Goal: Task Accomplishment & Management: Use online tool/utility

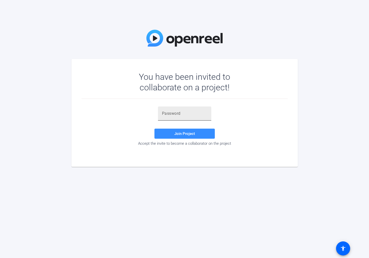
click at [190, 117] on div at bounding box center [184, 114] width 45 height 14
click at [190, 115] on input "text" at bounding box center [184, 114] width 45 height 6
paste input "W1t%]9"
type input "W1t%]9"
click at [177, 132] on span "Join Project" at bounding box center [185, 133] width 21 height 5
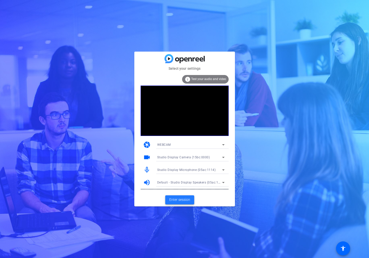
click at [183, 201] on span "Enter session" at bounding box center [179, 199] width 21 height 5
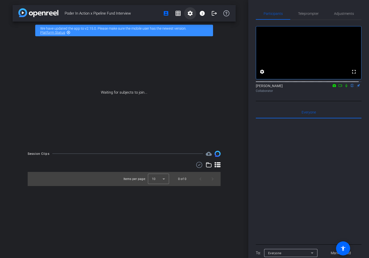
click at [190, 14] on mat-icon "settings" at bounding box center [190, 13] width 6 height 6
click at [200, 25] on span "Session Settings" at bounding box center [201, 24] width 26 height 6
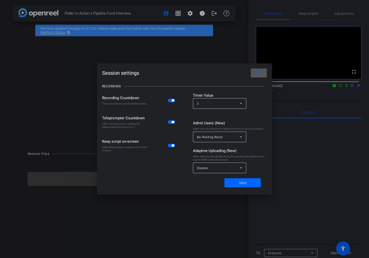
click at [211, 172] on div "Disable" at bounding box center [219, 168] width 45 height 11
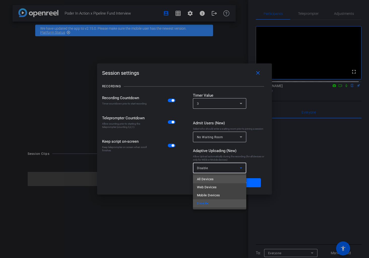
click at [216, 181] on mat-option "All Devices" at bounding box center [219, 179] width 53 height 8
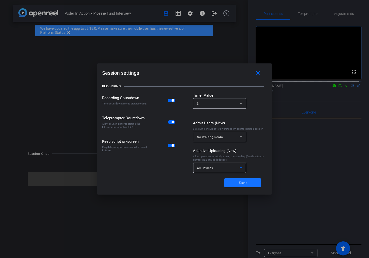
click at [245, 183] on span "Save" at bounding box center [243, 182] width 8 height 5
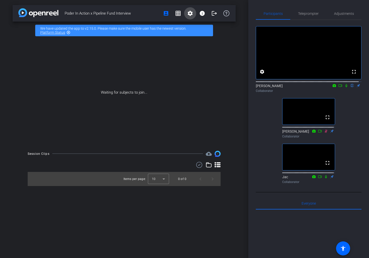
click at [189, 14] on mat-icon "settings" at bounding box center [190, 13] width 6 height 6
click at [192, 22] on span "Session Settings" at bounding box center [201, 24] width 26 height 6
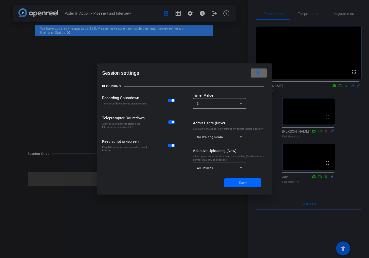
click at [260, 71] on mat-icon "close" at bounding box center [258, 73] width 6 height 6
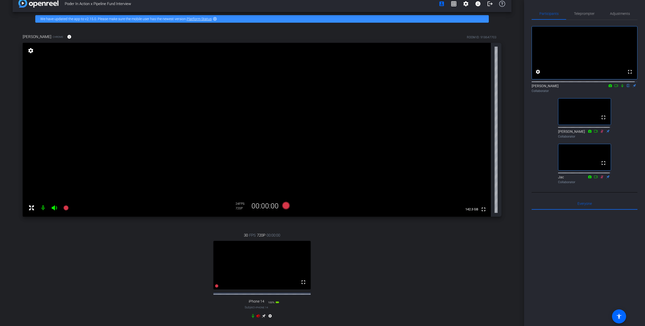
scroll to position [62, 0]
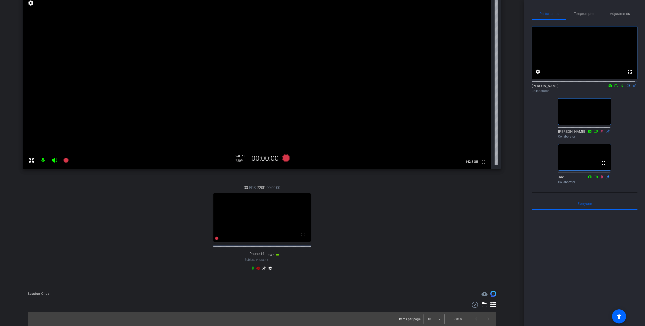
click at [258, 258] on icon at bounding box center [258, 267] width 4 height 3
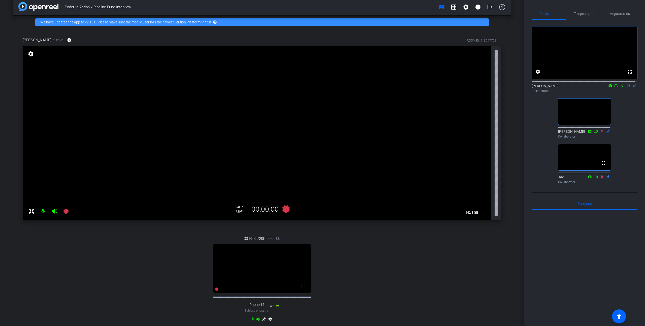
scroll to position [10, 0]
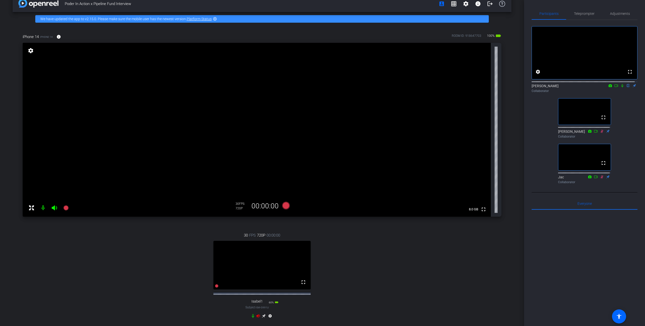
click at [256, 258] on icon at bounding box center [258, 315] width 4 height 3
click at [369, 14] on span "Adjustments" at bounding box center [620, 14] width 20 height 4
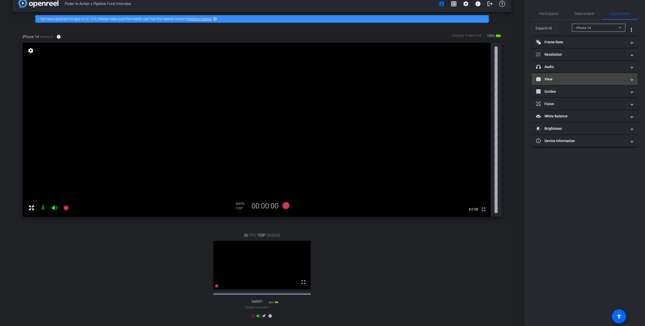
click at [369, 82] on mat-expansion-panel-header "View" at bounding box center [584, 79] width 106 height 12
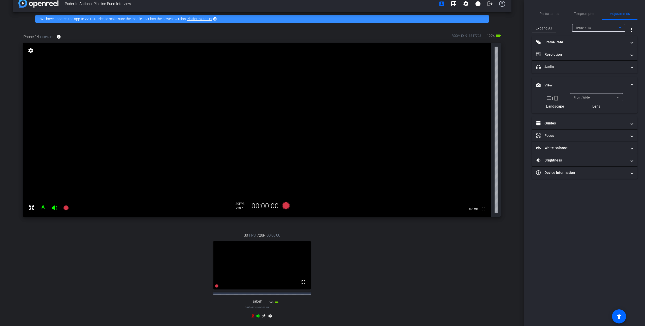
click at [369, 27] on span "iPhone 14" at bounding box center [583, 28] width 15 height 4
click at [369, 28] on div at bounding box center [322, 163] width 645 height 326
click at [369, 95] on div "Front Wide" at bounding box center [594, 97] width 43 height 6
click at [369, 107] on span "Back Wide" at bounding box center [581, 107] width 16 height 6
click at [369, 96] on span "Back Wide" at bounding box center [580, 98] width 15 height 4
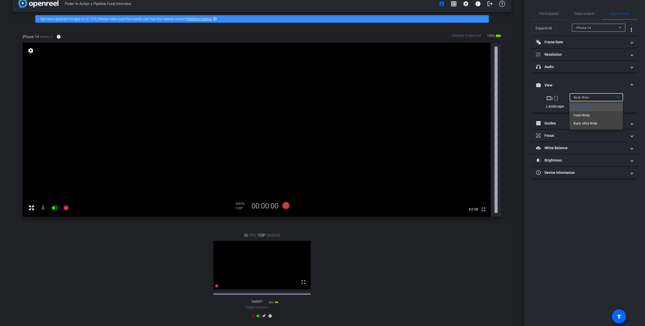
click at [369, 86] on div at bounding box center [322, 163] width 645 height 326
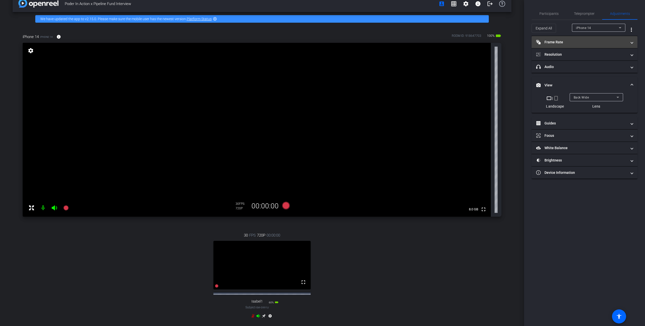
click at [369, 43] on mat-panel-title "Frame Rate Frame Rate" at bounding box center [581, 42] width 91 height 5
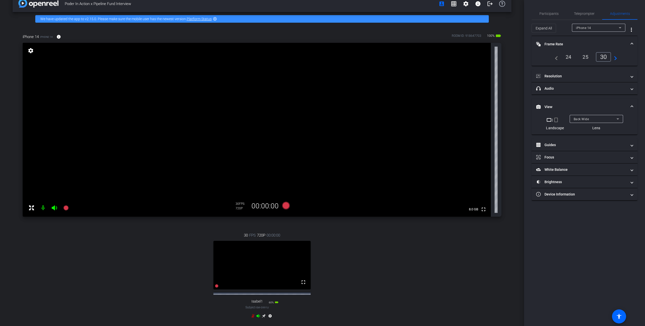
click at [369, 58] on div "24" at bounding box center [568, 57] width 13 height 9
click at [369, 75] on mat-panel-title "Resolution" at bounding box center [581, 76] width 91 height 5
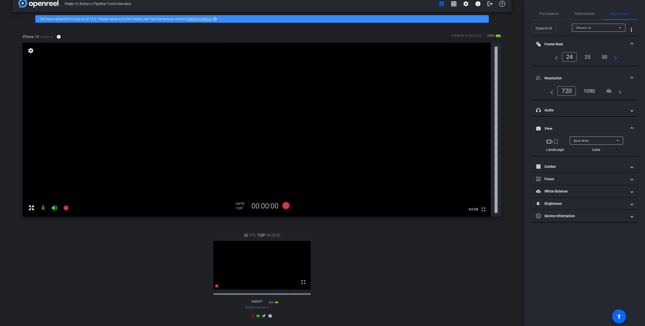
click at [369, 92] on div "4k" at bounding box center [608, 91] width 13 height 9
click at [369, 29] on div "iPhone 14" at bounding box center [597, 28] width 43 height 6
click at [369, 47] on span "Isabel1" at bounding box center [581, 46] width 11 height 6
click at [369, 142] on mat-icon "crop_portrait" at bounding box center [556, 142] width 6 height 6
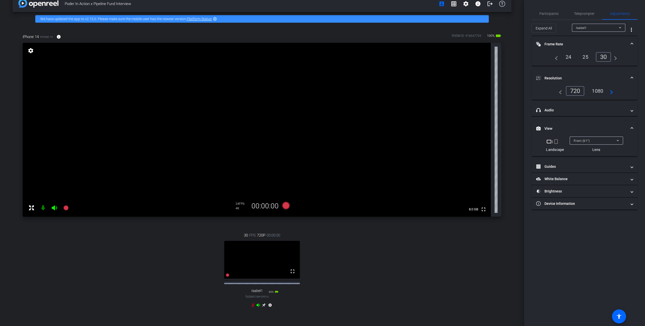
click at [369, 142] on mat-icon "crop_landscape" at bounding box center [549, 142] width 6 height 6
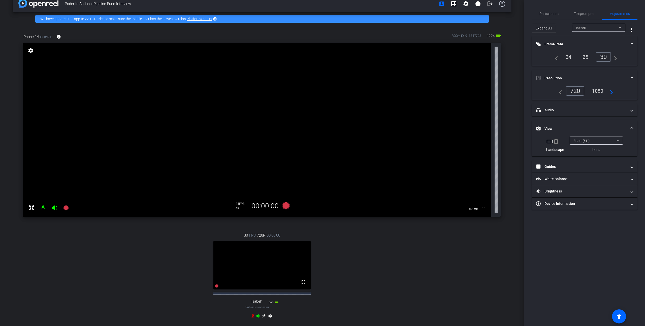
click at [369, 141] on span "Front (61°)" at bounding box center [581, 141] width 16 height 4
click at [369, 168] on mat-option "Back Wide (67°)" at bounding box center [595, 167] width 53 height 8
click at [251, 258] on icon at bounding box center [253, 316] width 4 height 4
click at [369, 91] on div "4k" at bounding box center [608, 91] width 13 height 9
click at [369, 16] on span "Teleprompter" at bounding box center [584, 14] width 21 height 12
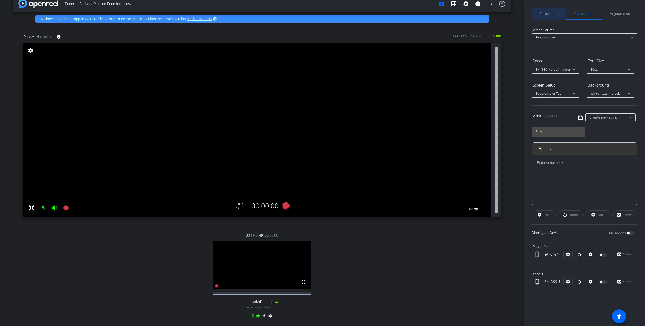
click at [369, 15] on span "Participants" at bounding box center [548, 14] width 19 height 4
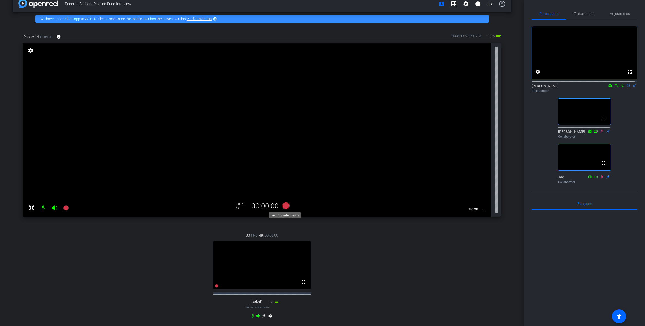
click at [283, 206] on icon at bounding box center [286, 206] width 8 height 8
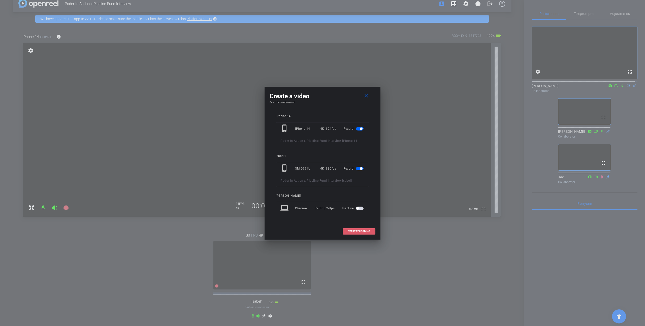
click at [361, 230] on span "START RECORDING" at bounding box center [359, 231] width 22 height 3
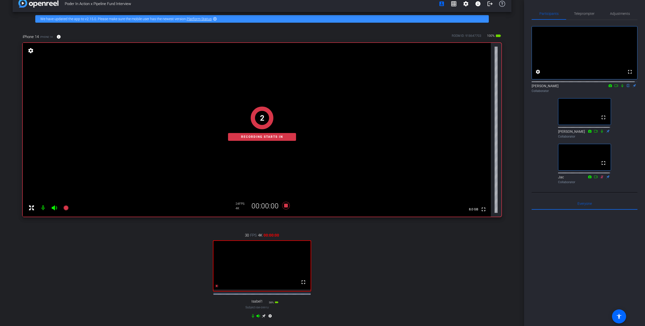
click at [369, 87] on icon at bounding box center [622, 86] width 4 height 4
click at [369, 87] on icon at bounding box center [616, 86] width 4 height 4
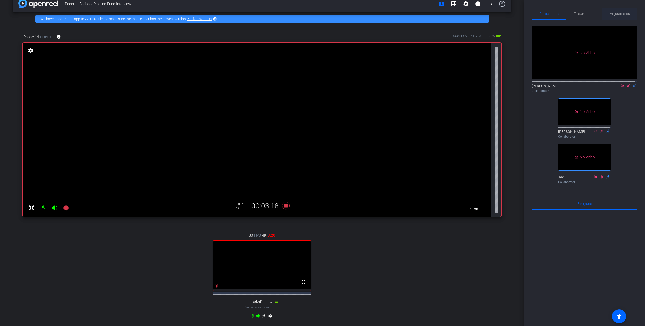
click at [369, 14] on span "Adjustments" at bounding box center [620, 14] width 20 height 4
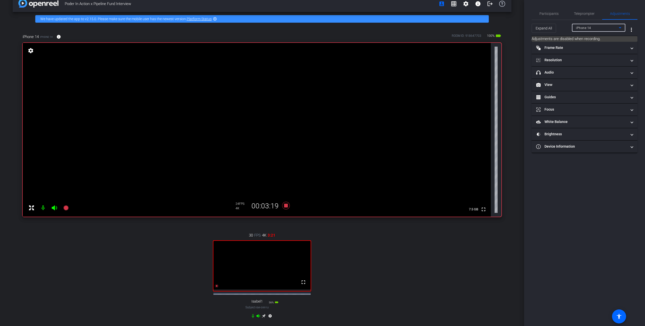
click at [369, 26] on div "iPhone 14" at bounding box center [597, 28] width 43 height 6
click at [369, 46] on mat-option "Isabel1" at bounding box center [598, 46] width 53 height 8
click at [369, 47] on mat-panel-title "Frame Rate Frame Rate" at bounding box center [581, 47] width 91 height 5
click at [369, 26] on div "Isabel1" at bounding box center [597, 28] width 43 height 6
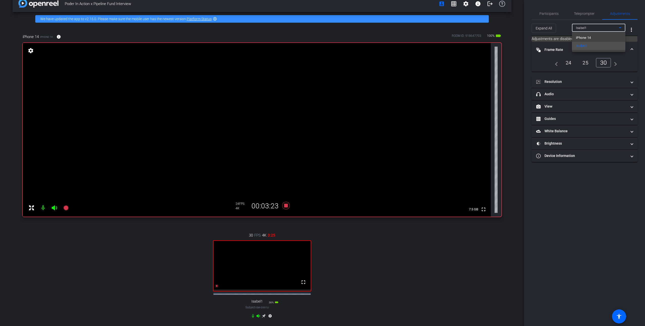
click at [369, 37] on span "iPhone 14" at bounding box center [583, 38] width 15 height 6
type input "1000"
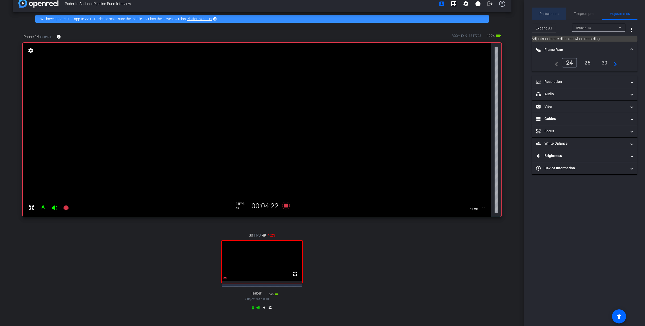
click at [369, 13] on span "Participants" at bounding box center [548, 14] width 19 height 4
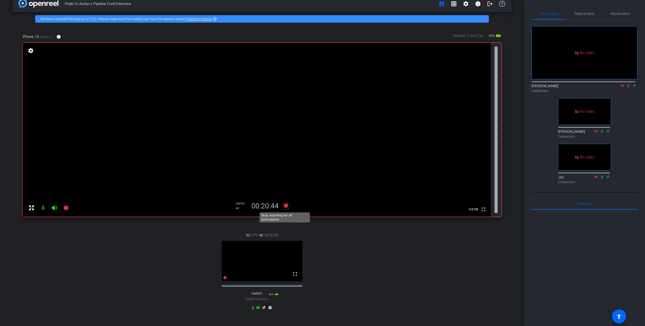
click at [283, 205] on icon at bounding box center [286, 206] width 8 height 8
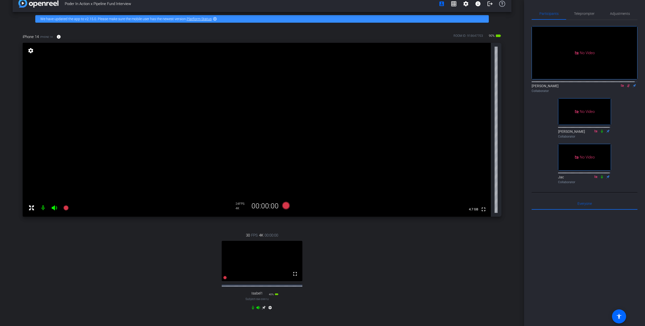
click at [369, 84] on icon at bounding box center [628, 86] width 4 height 4
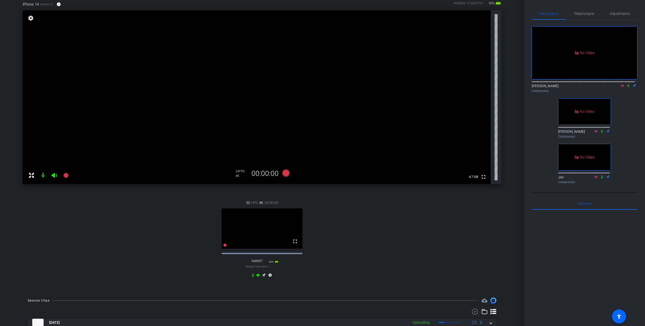
scroll to position [20, 0]
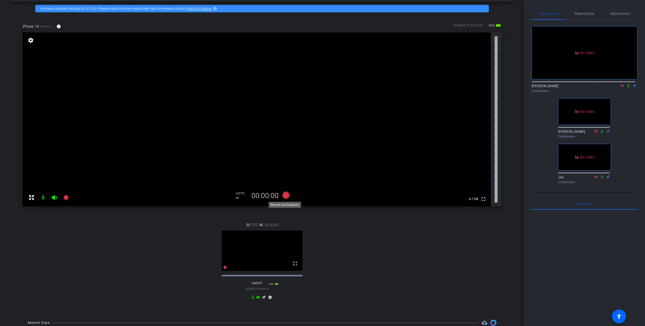
click at [284, 195] on icon at bounding box center [286, 195] width 8 height 8
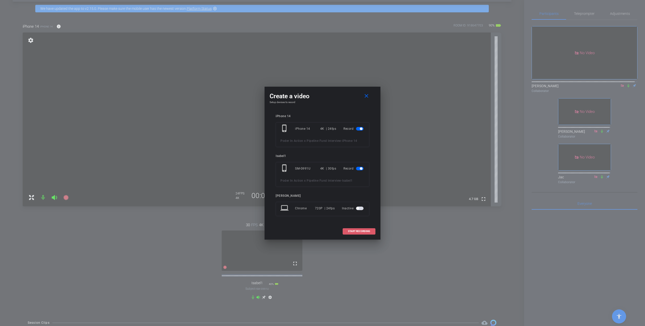
click at [360, 230] on span "START RECORDING" at bounding box center [359, 231] width 22 height 3
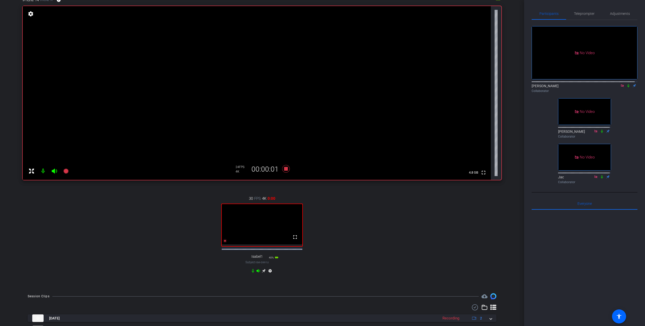
scroll to position [2, 0]
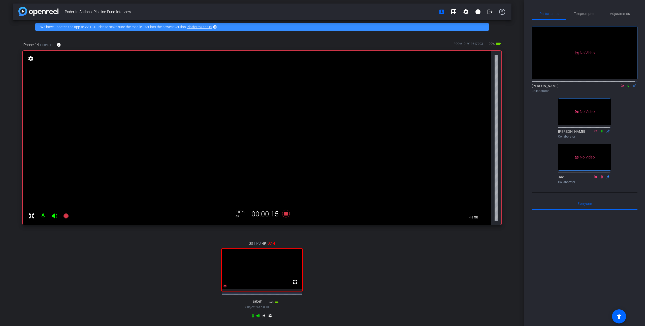
click at [369, 84] on icon at bounding box center [628, 86] width 4 height 4
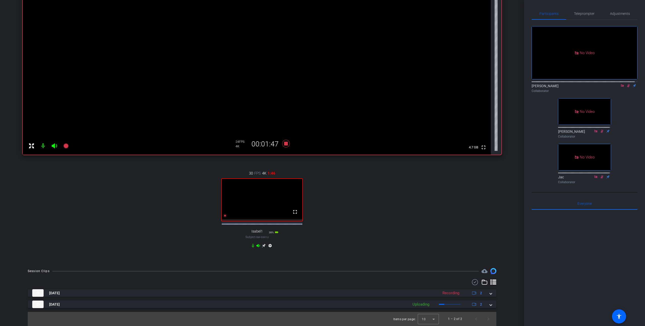
scroll to position [0, 0]
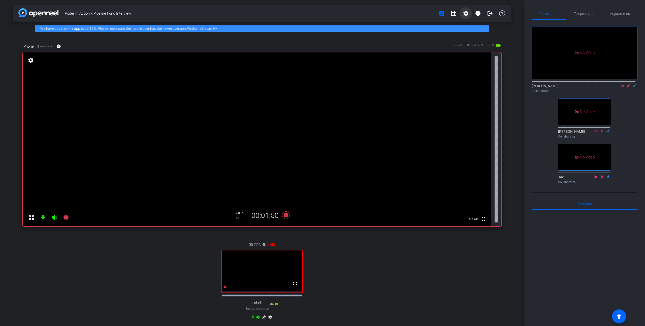
click at [369, 12] on mat-icon "settings" at bounding box center [466, 13] width 6 height 6
click at [369, 23] on span "Session Settings" at bounding box center [474, 24] width 26 height 6
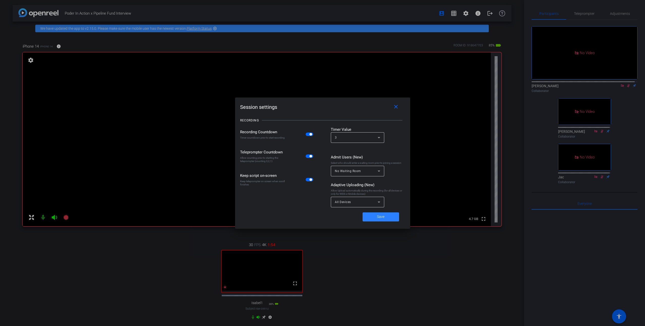
click at [369, 218] on span at bounding box center [380, 217] width 37 height 12
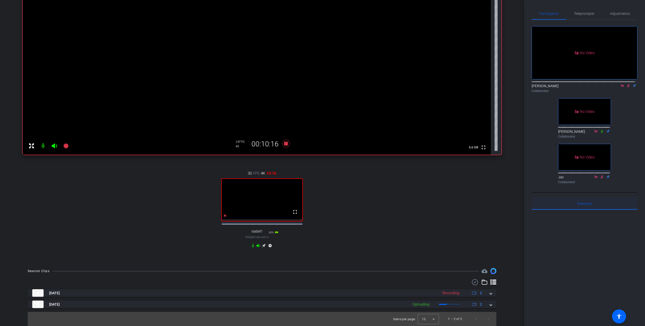
scroll to position [52, 0]
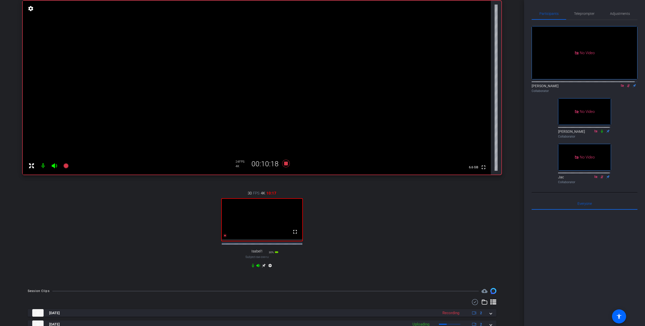
click at [369, 84] on icon at bounding box center [628, 86] width 4 height 4
click at [284, 164] on icon at bounding box center [286, 164] width 8 height 8
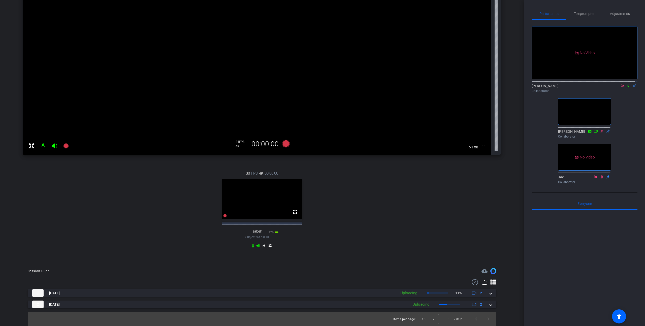
scroll to position [36, 0]
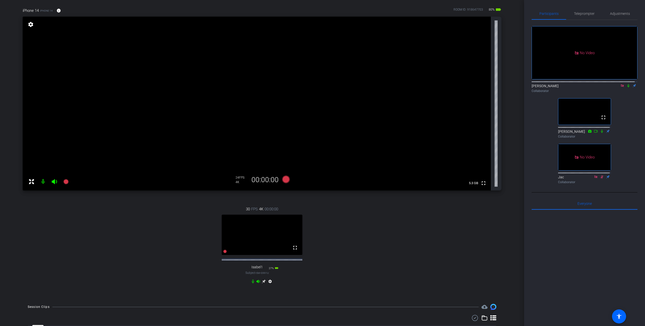
click at [55, 181] on icon at bounding box center [54, 181] width 5 height 5
click at [43, 182] on mat-icon at bounding box center [43, 182] width 10 height 10
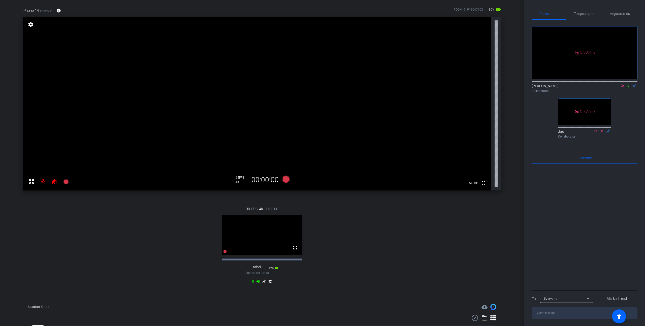
click at [256, 258] on icon at bounding box center [258, 281] width 4 height 3
click at [251, 258] on icon at bounding box center [253, 281] width 4 height 4
click at [369, 84] on icon at bounding box center [628, 86] width 4 height 4
click at [369, 15] on span "Adjustments" at bounding box center [620, 14] width 20 height 4
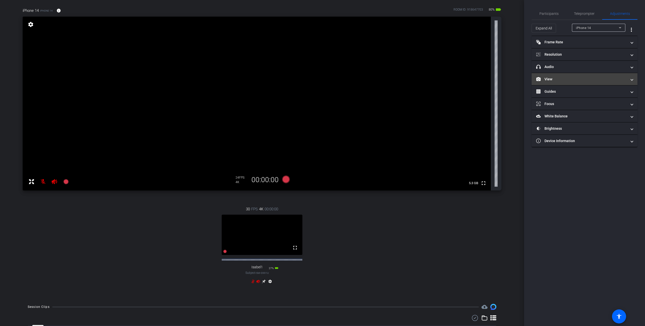
click at [369, 78] on mat-panel-title "View" at bounding box center [581, 79] width 91 height 5
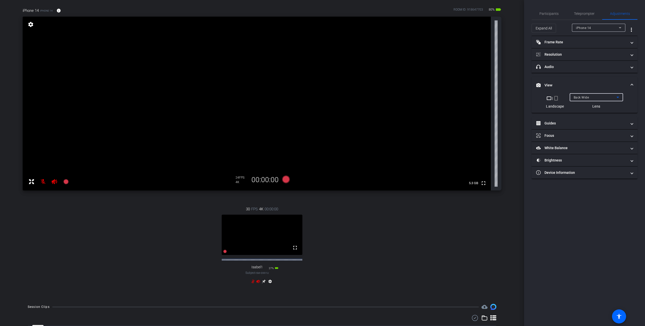
click at [369, 96] on span "Back Wide" at bounding box center [580, 98] width 15 height 4
click at [369, 124] on div at bounding box center [322, 163] width 645 height 326
click at [369, 137] on mat-panel-title "Focus" at bounding box center [581, 135] width 91 height 5
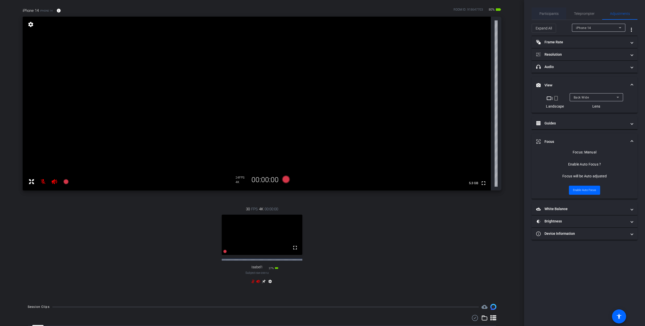
click at [369, 16] on span "Participants" at bounding box center [548, 14] width 19 height 12
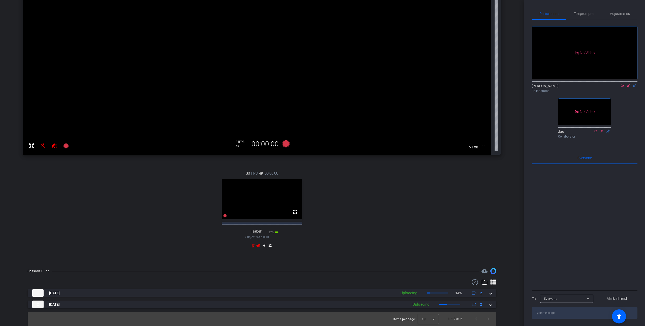
scroll to position [14, 0]
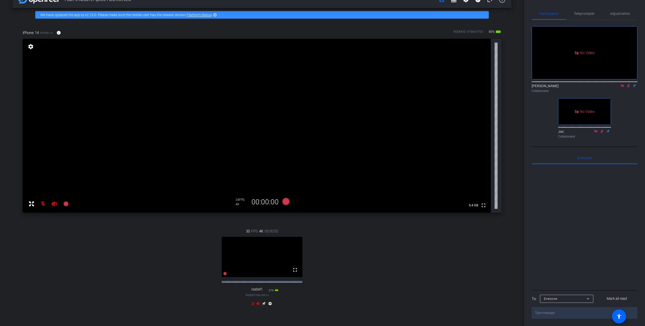
click at [30, 47] on mat-icon "settings" at bounding box center [30, 47] width 7 height 6
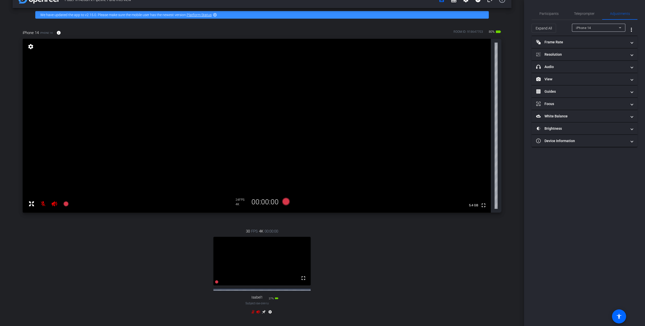
click at [30, 47] on mat-icon "settings" at bounding box center [30, 47] width 7 height 6
click at [369, 221] on div "Participants Teleprompter Adjustments [PERSON_NAME] Collaborator Jac Collaborat…" at bounding box center [584, 163] width 121 height 326
click at [369, 14] on span "Participants" at bounding box center [548, 14] width 19 height 4
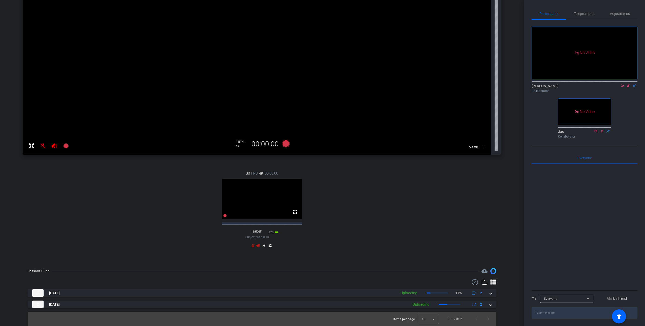
scroll to position [45, 0]
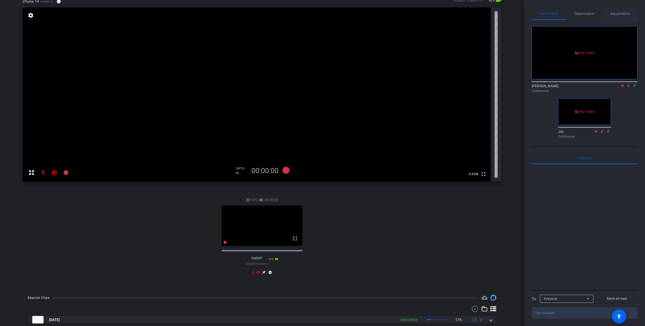
click at [369, 13] on span "Adjustments" at bounding box center [620, 14] width 20 height 4
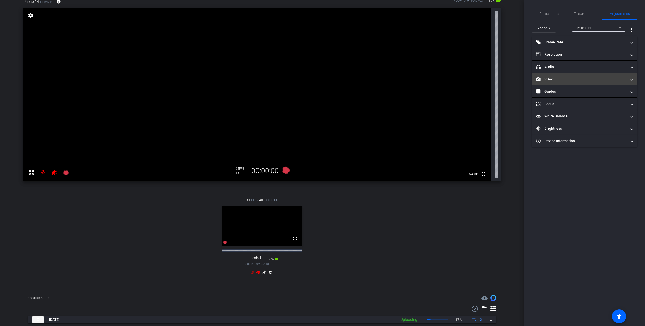
click at [369, 80] on mat-panel-title "View" at bounding box center [581, 79] width 91 height 5
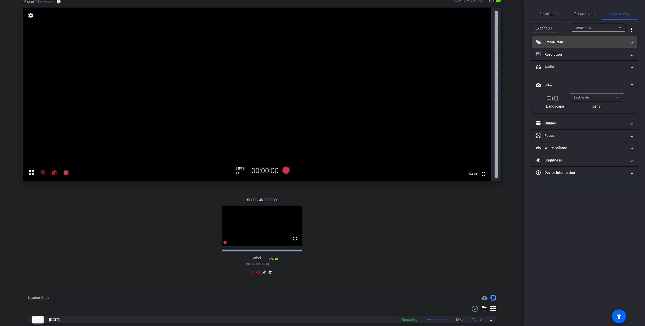
click at [369, 46] on mat-expansion-panel-header "Frame Rate Frame Rate" at bounding box center [584, 42] width 106 height 12
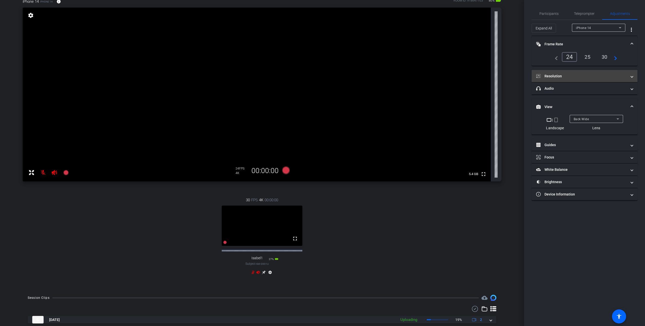
click at [369, 72] on mat-expansion-panel-header "Resolution" at bounding box center [584, 76] width 106 height 12
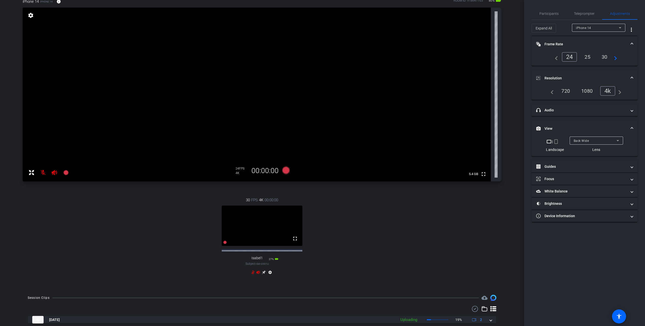
click at [369, 233] on div "Participants Teleprompter Adjustments [PERSON_NAME] Collaborator Jac Collaborat…" at bounding box center [584, 163] width 121 height 326
click at [369, 214] on mat-panel-title "Device Information" at bounding box center [581, 215] width 91 height 5
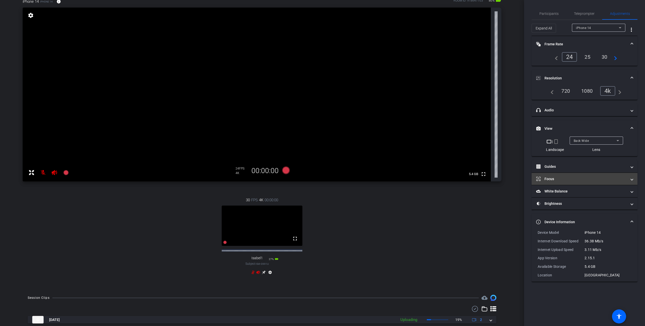
click at [369, 178] on mat-panel-title "Focus" at bounding box center [581, 178] width 91 height 5
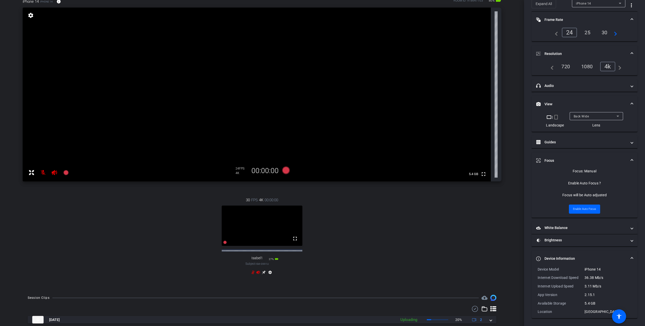
scroll to position [77, 0]
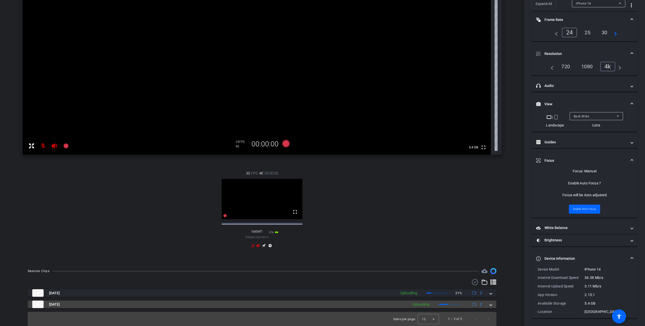
click at [369, 258] on span at bounding box center [491, 304] width 2 height 5
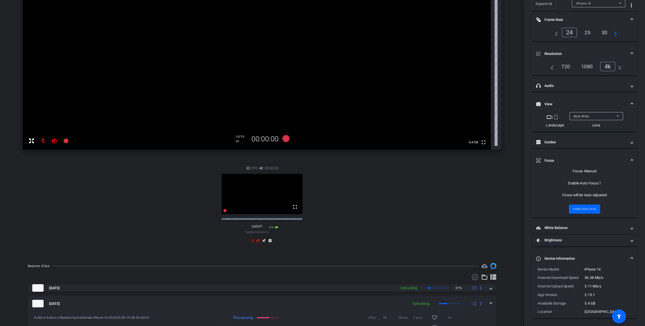
scroll to position [112, 0]
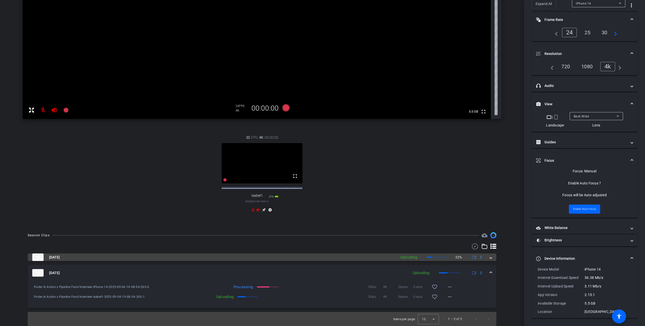
click at [369, 258] on mat-expansion-panel-header "[DATE] Uploading 22% 2" at bounding box center [262, 257] width 468 height 8
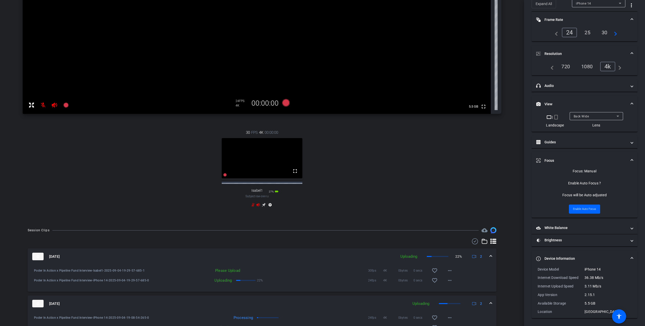
scroll to position [148, 0]
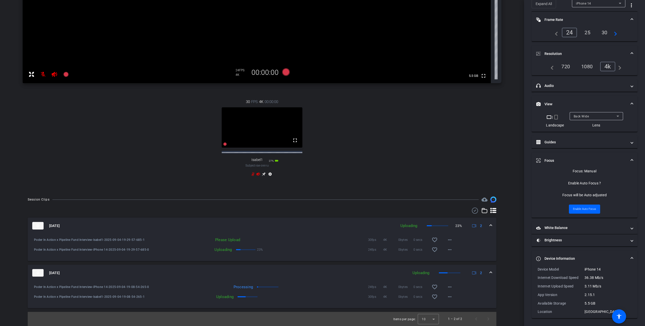
click at [225, 240] on div "Please Upload" at bounding box center [196, 239] width 91 height 5
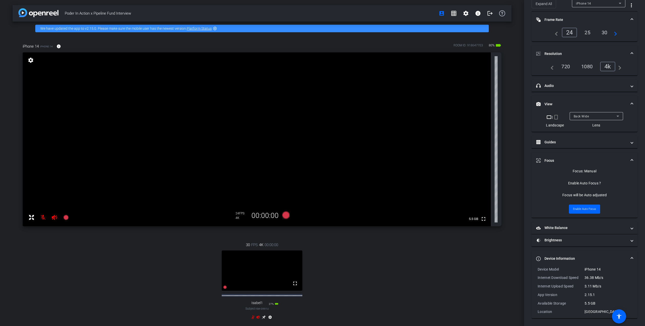
scroll to position [0, 0]
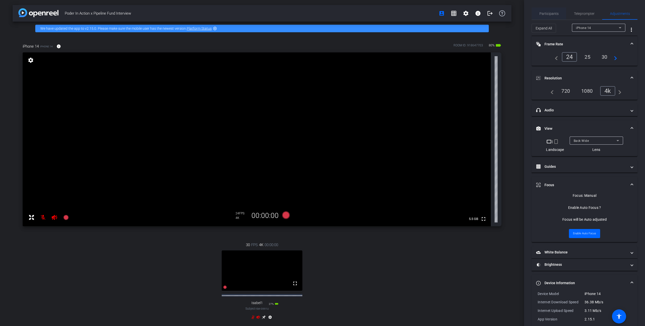
click at [369, 14] on span "Participants" at bounding box center [548, 14] width 19 height 4
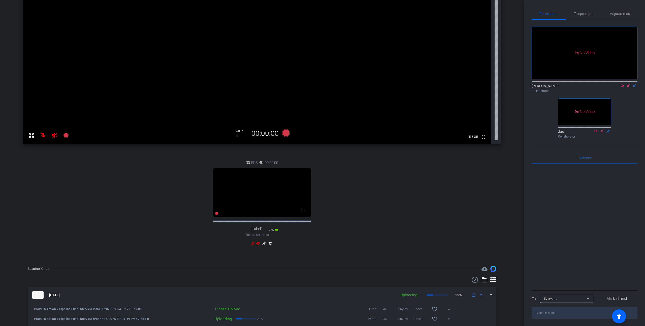
scroll to position [156, 0]
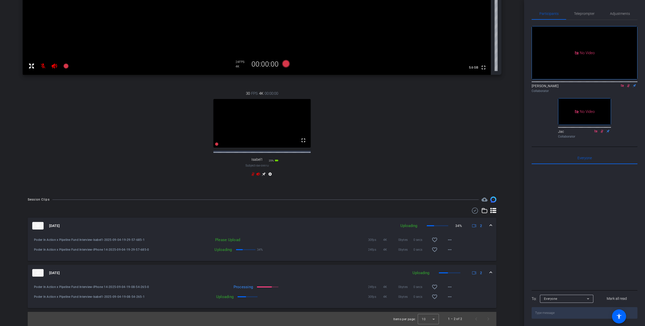
click at [268, 174] on mat-icon "settings" at bounding box center [270, 175] width 6 height 6
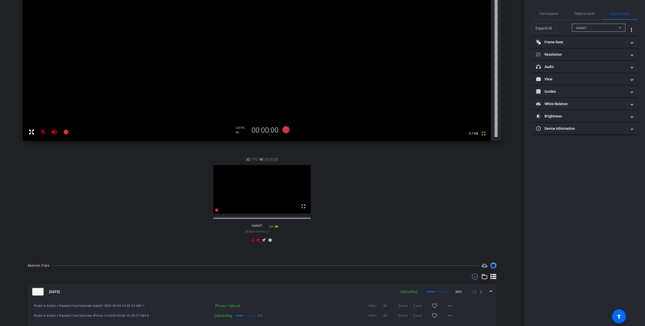
scroll to position [152, 0]
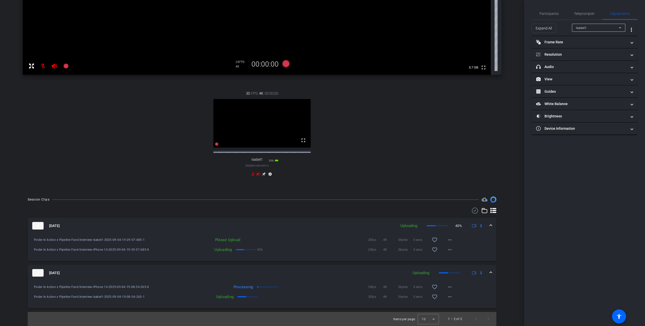
click at [369, 258] on div "Uploading" at bounding box center [421, 273] width 22 height 6
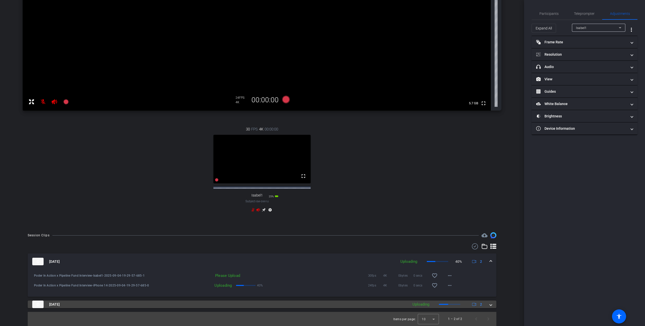
scroll to position [120, 0]
click at [369, 258] on div "Uploading" at bounding box center [421, 304] width 22 height 6
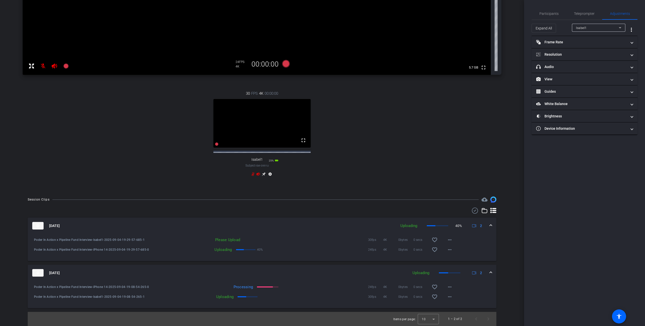
scroll to position [156, 0]
click at [225, 240] on div "Please Upload" at bounding box center [196, 239] width 91 height 5
click at [233, 258] on div "Uploading" at bounding box center [193, 296] width 85 height 5
click at [225, 258] on div "Uploading" at bounding box center [193, 296] width 85 height 5
click at [369, 258] on span at bounding box center [491, 272] width 2 height 5
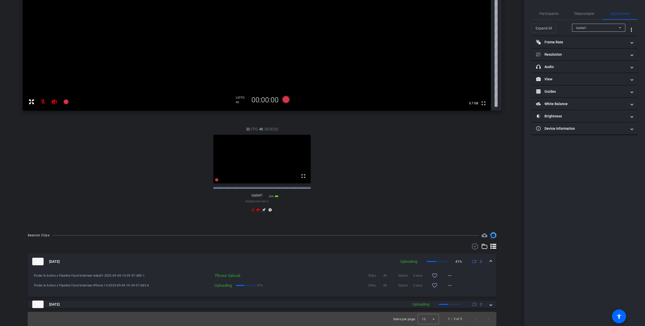
scroll to position [120, 0]
click at [369, 258] on span at bounding box center [491, 261] width 2 height 5
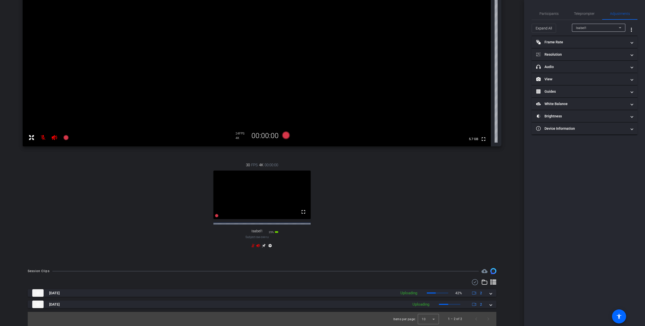
scroll to position [84, 0]
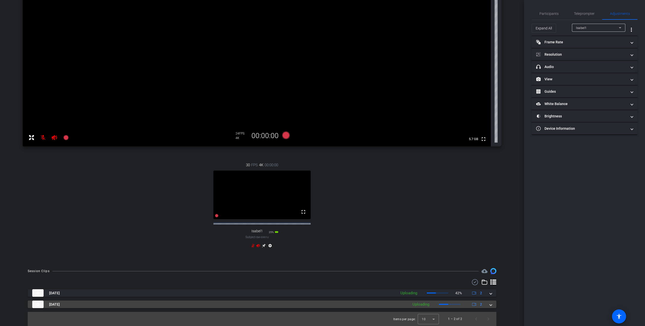
click at [369, 258] on mat-expansion-panel-header "[DATE] Uploading 2" at bounding box center [262, 304] width 468 height 8
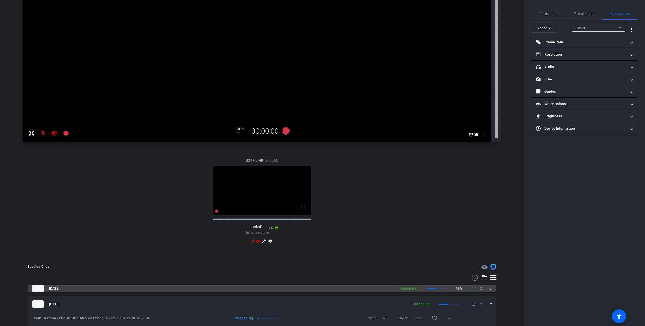
click at [369, 258] on span at bounding box center [491, 288] width 2 height 5
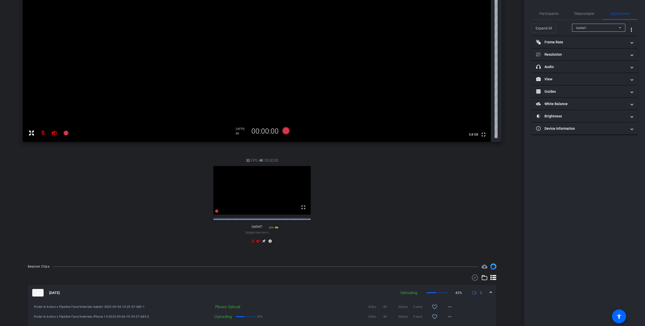
scroll to position [156, 0]
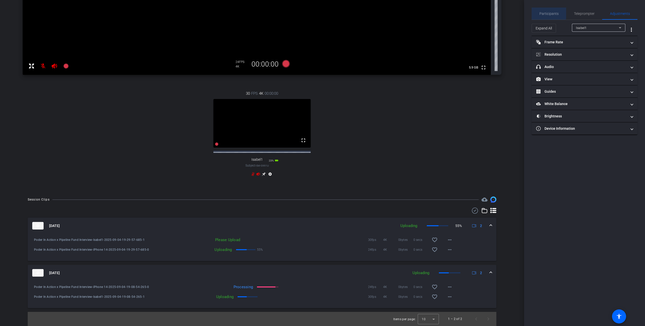
click at [369, 11] on span "Participants" at bounding box center [548, 14] width 19 height 12
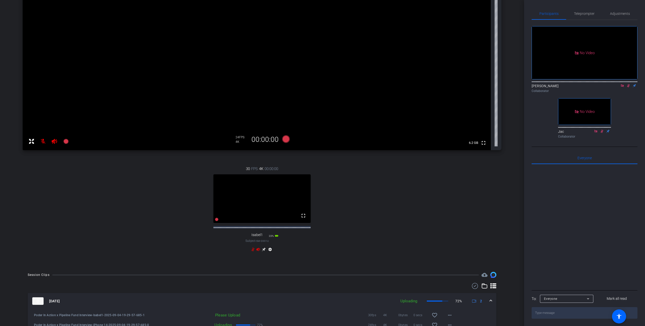
scroll to position [21, 0]
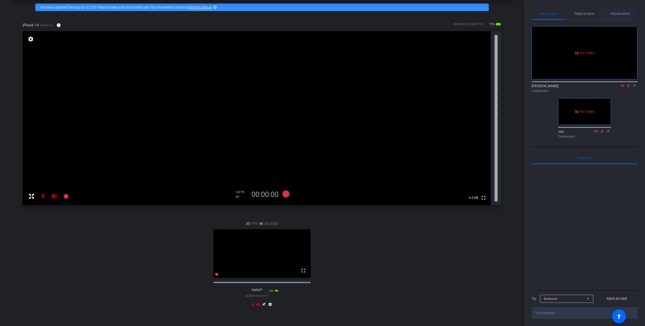
click at [369, 14] on span "Adjustments" at bounding box center [620, 14] width 20 height 4
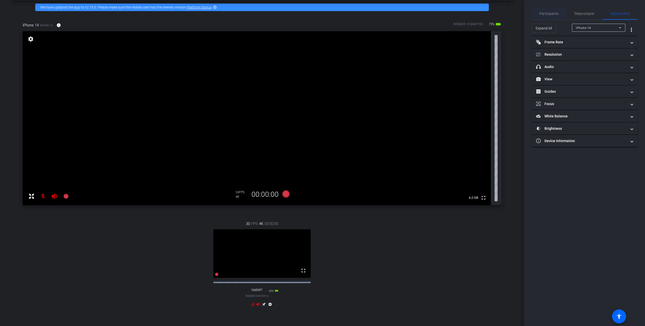
click at [369, 14] on span "Participants" at bounding box center [548, 14] width 19 height 4
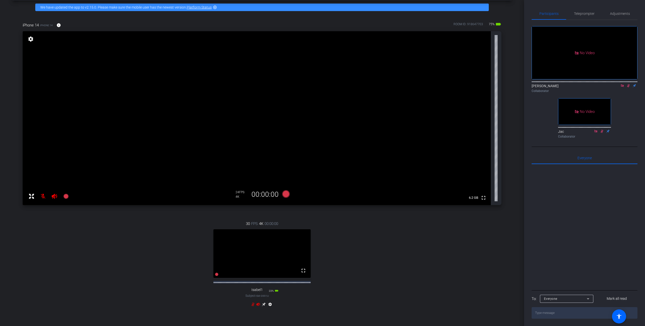
click at [369, 84] on icon at bounding box center [628, 85] width 3 height 3
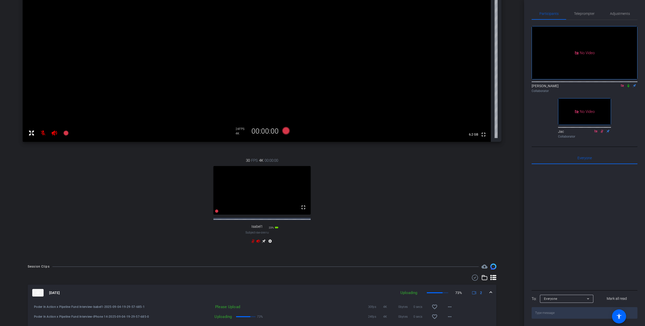
scroll to position [150, 0]
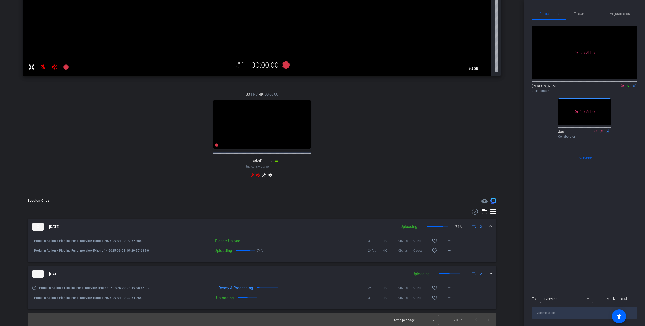
click at [369, 84] on icon at bounding box center [622, 85] width 3 height 3
click at [256, 177] on icon at bounding box center [258, 174] width 4 height 3
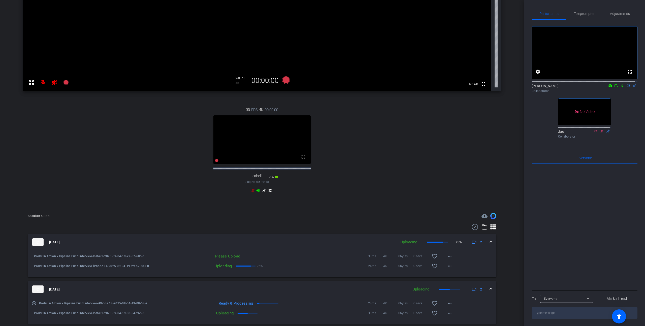
scroll to position [142, 0]
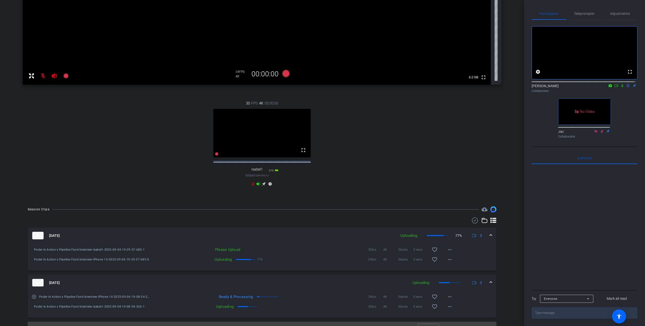
click at [252, 186] on icon at bounding box center [253, 184] width 4 height 4
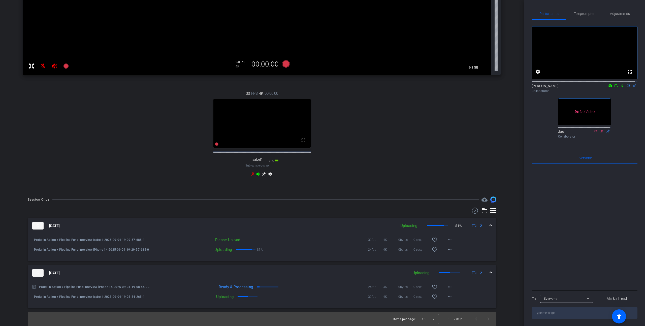
scroll to position [150, 0]
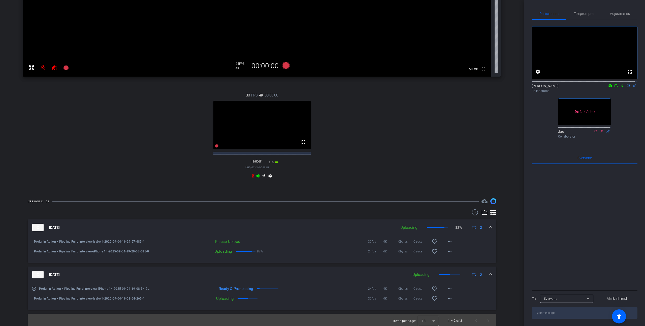
click at [225, 244] on div "Please Upload" at bounding box center [196, 241] width 91 height 5
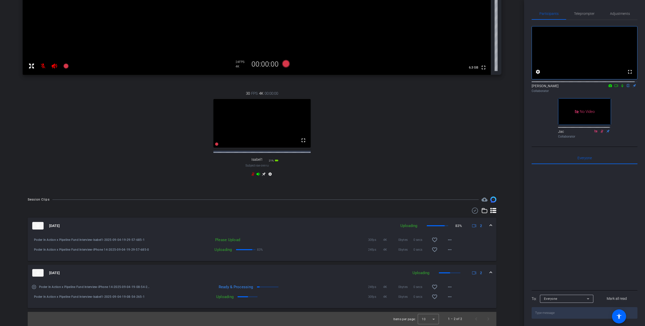
click at [369, 224] on span at bounding box center [491, 225] width 2 height 5
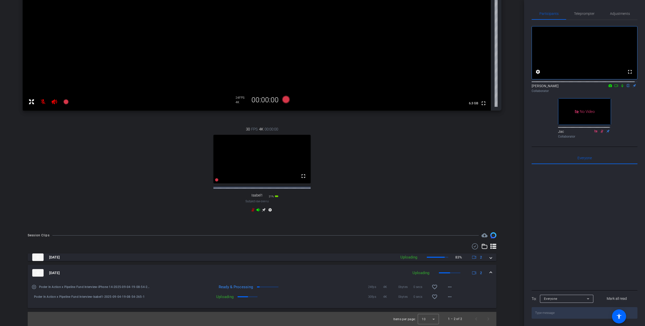
scroll to position [120, 0]
click at [251, 209] on icon at bounding box center [253, 210] width 4 height 4
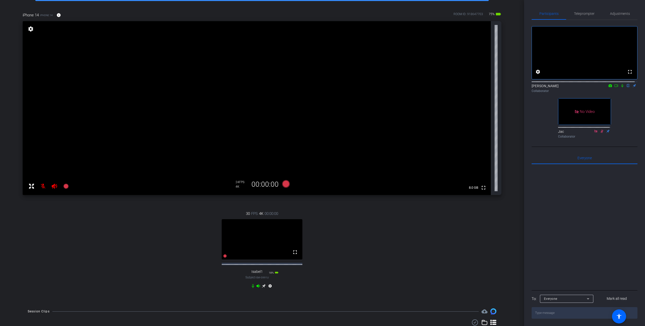
scroll to position [0, 0]
